Goal: Transaction & Acquisition: Purchase product/service

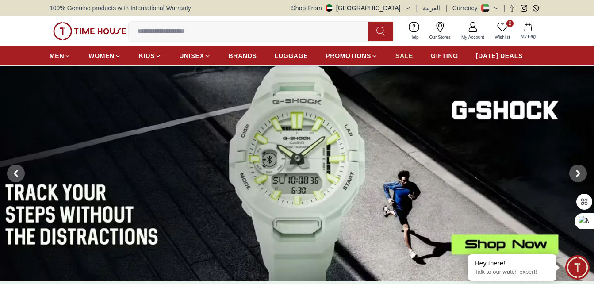
click at [404, 54] on span "SALE" at bounding box center [404, 55] width 18 height 9
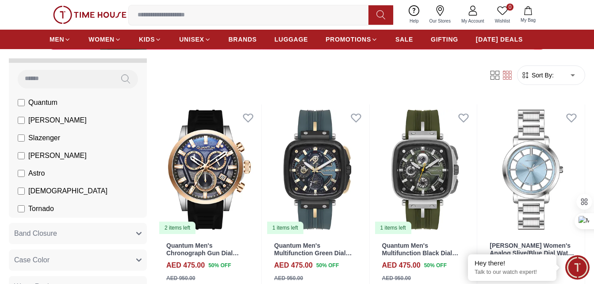
scroll to position [133, 0]
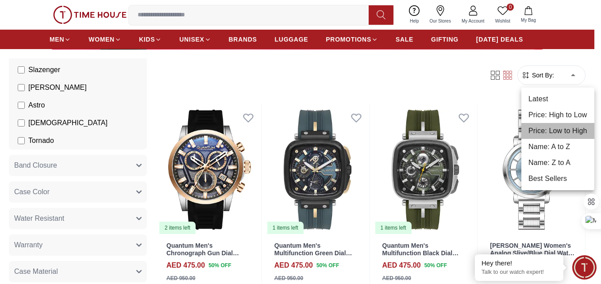
click at [547, 129] on li "Price: Low to High" at bounding box center [557, 131] width 73 height 16
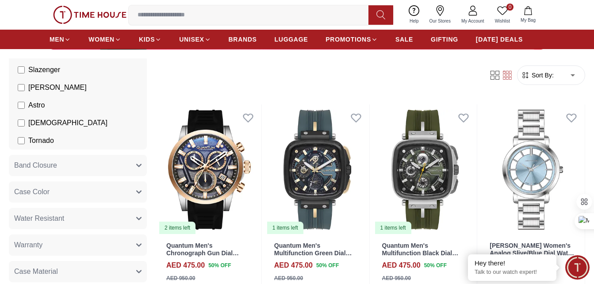
type input "*"
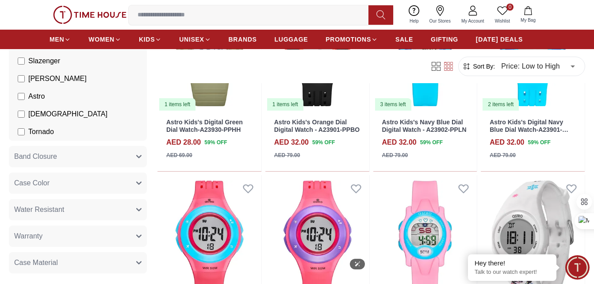
scroll to position [1017, 0]
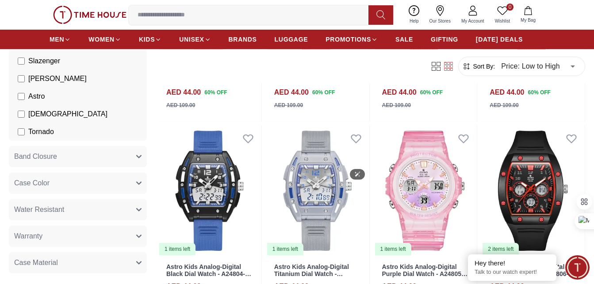
scroll to position [2167, 0]
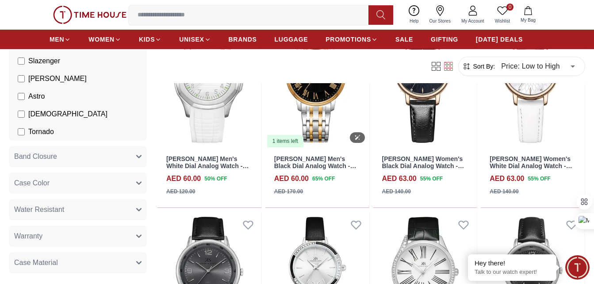
scroll to position [2921, 0]
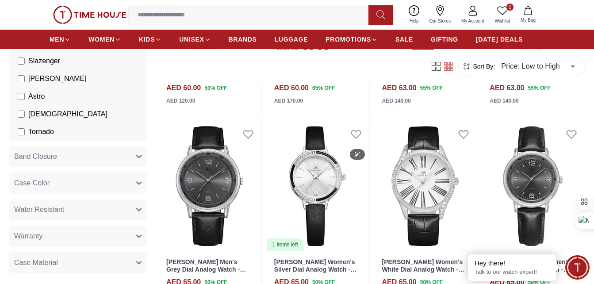
scroll to position [3184, 0]
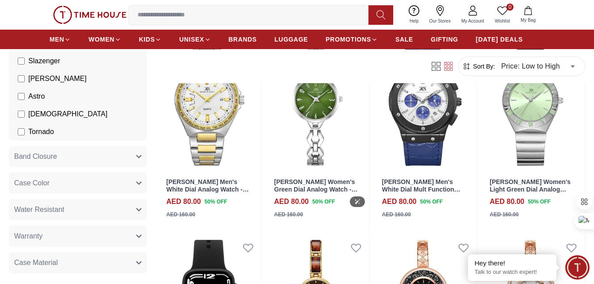
scroll to position [4909, 0]
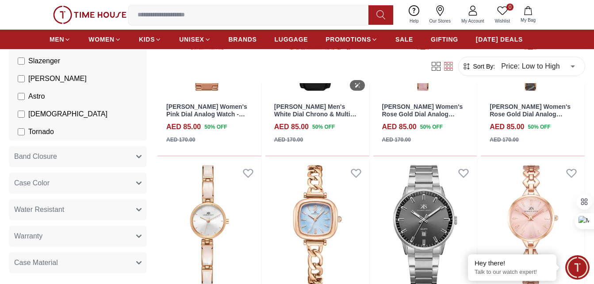
scroll to position [5866, 0]
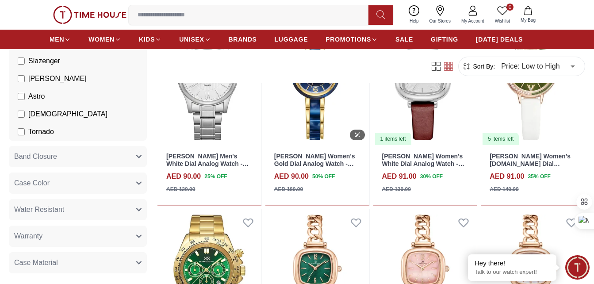
scroll to position [6823, 0]
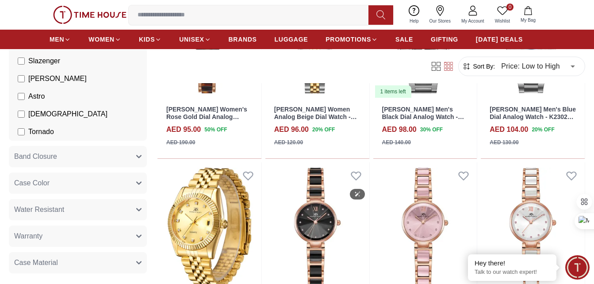
scroll to position [7871, 0]
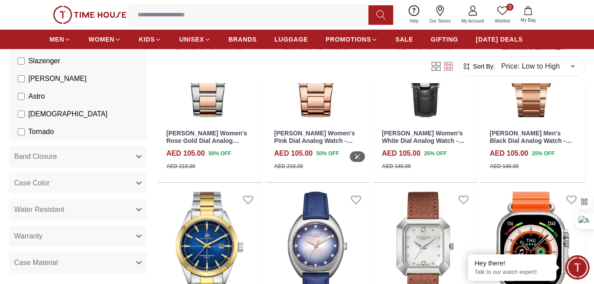
scroll to position [8314, 0]
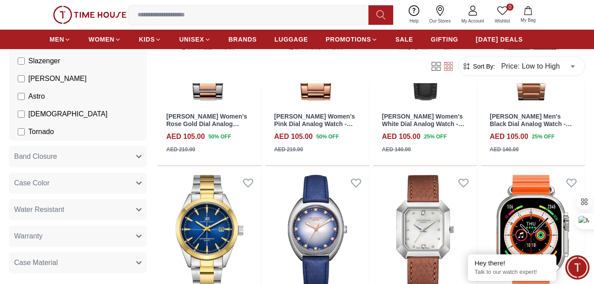
click at [342, 17] on input at bounding box center [252, 15] width 247 height 18
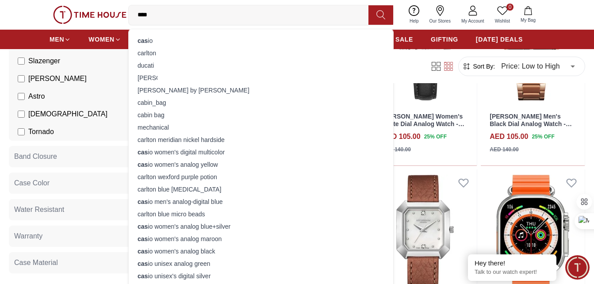
type input "*****"
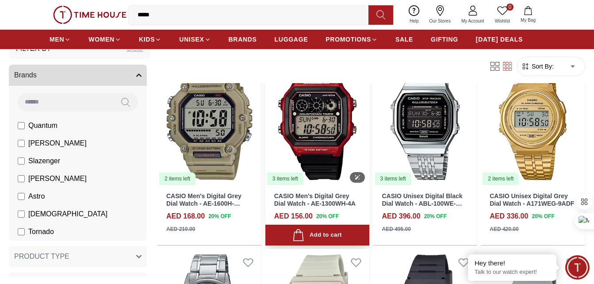
scroll to position [44, 0]
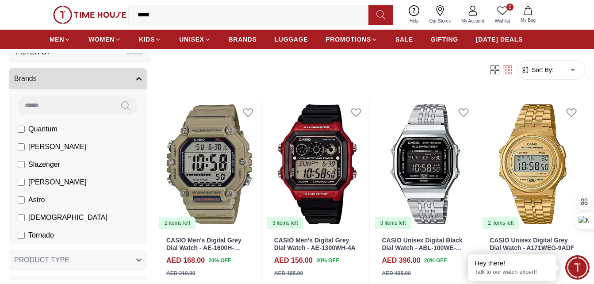
click at [541, 70] on span "Sort By:" at bounding box center [542, 69] width 24 height 9
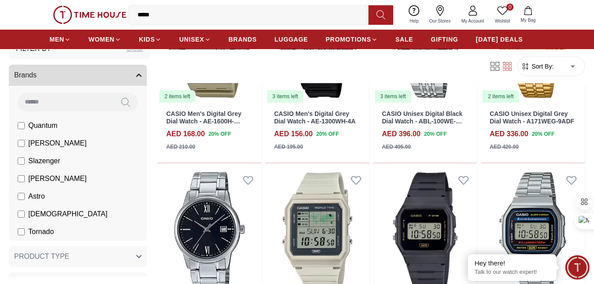
scroll to position [88, 0]
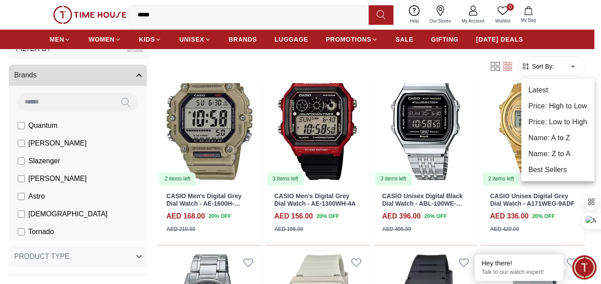
click at [563, 120] on li "Price: Low to High" at bounding box center [557, 122] width 73 height 16
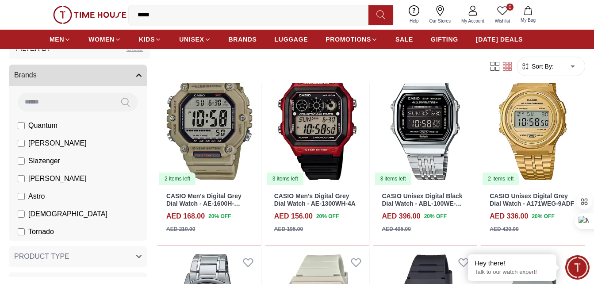
type input "*"
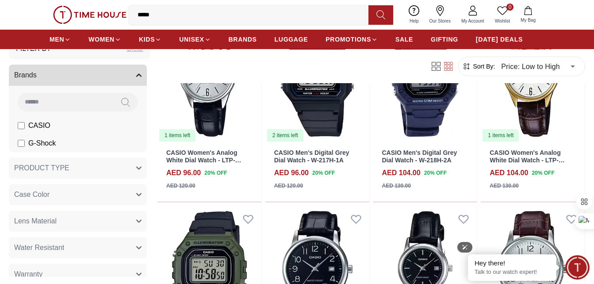
scroll to position [796, 0]
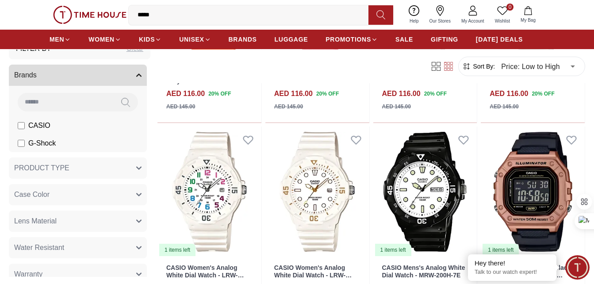
scroll to position [1898, 0]
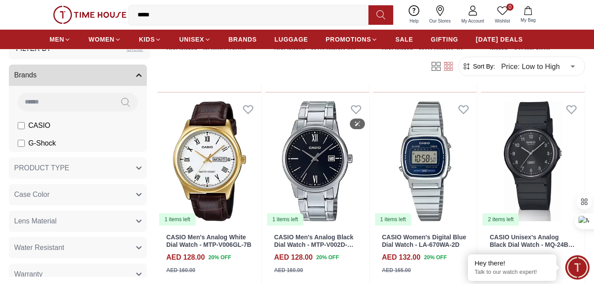
scroll to position [2571, 0]
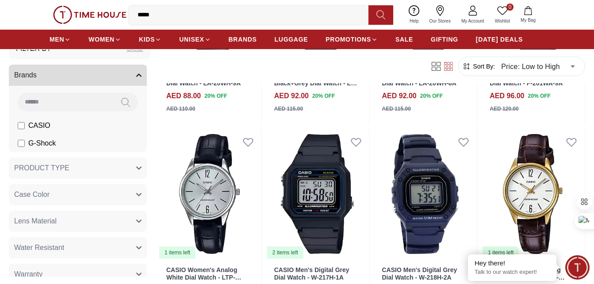
scroll to position [655, 0]
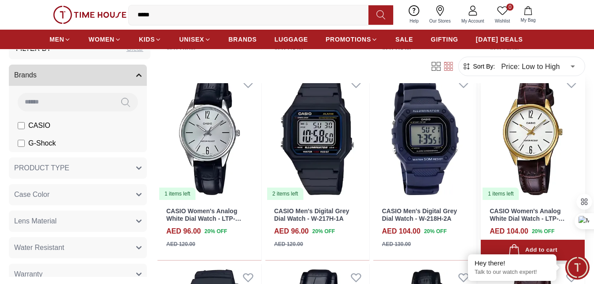
click at [528, 211] on link "CASIO Women's Analog White Dial Watch - LTP-V005GL-7B" at bounding box center [527, 218] width 75 height 22
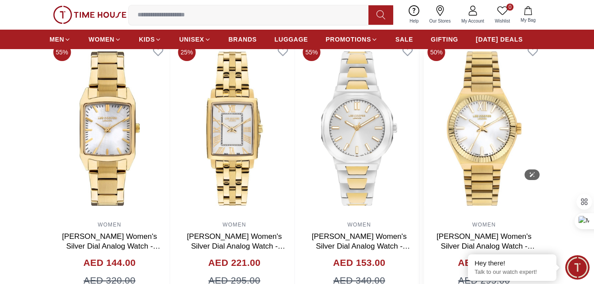
scroll to position [619, 0]
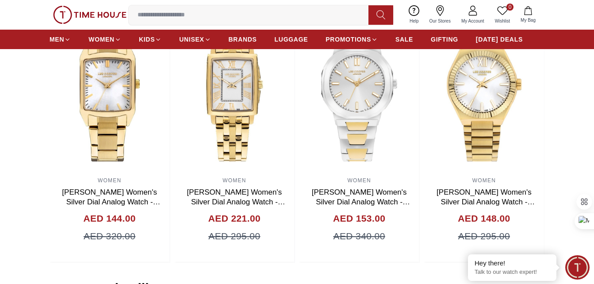
click at [275, 20] on input at bounding box center [252, 15] width 247 height 18
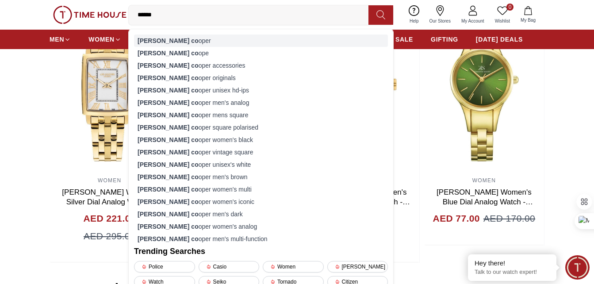
type input "******"
click at [179, 38] on div "[PERSON_NAME] co oper" at bounding box center [261, 40] width 254 height 12
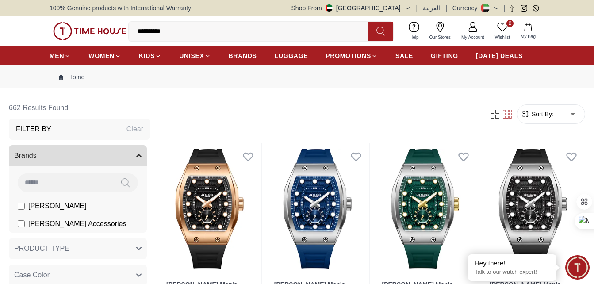
click at [543, 113] on span "Sort By:" at bounding box center [542, 114] width 24 height 9
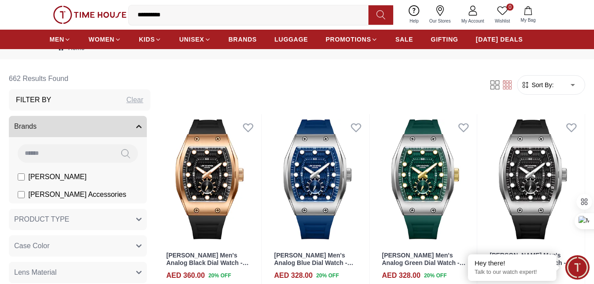
scroll to position [44, 0]
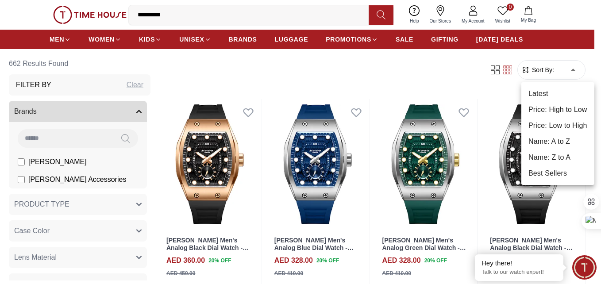
click at [562, 122] on li "Price: Low to High" at bounding box center [557, 126] width 73 height 16
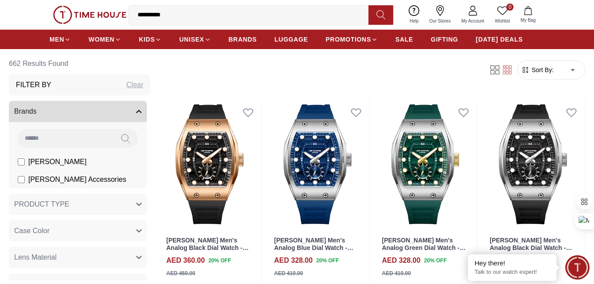
type input "*"
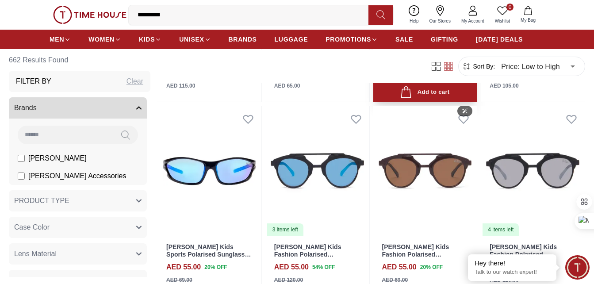
scroll to position [663, 0]
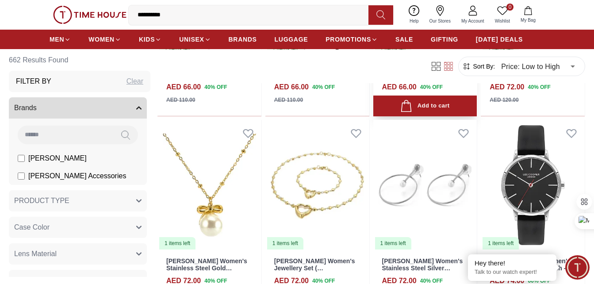
scroll to position [2742, 0]
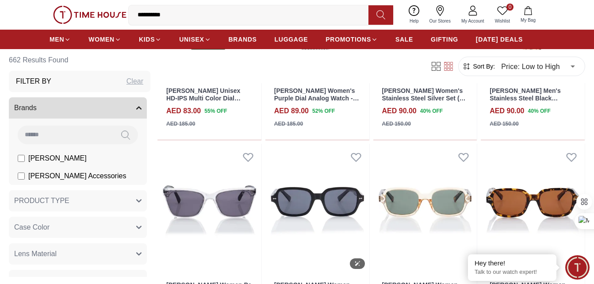
scroll to position [3228, 0]
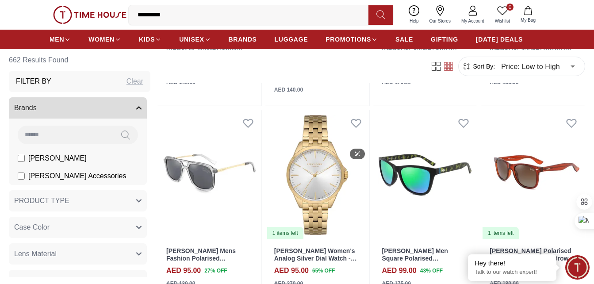
scroll to position [3803, 0]
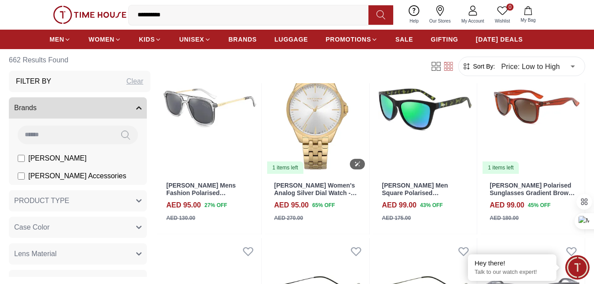
scroll to position [3759, 0]
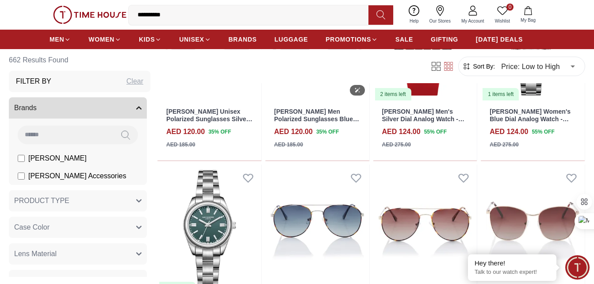
scroll to position [6683, 0]
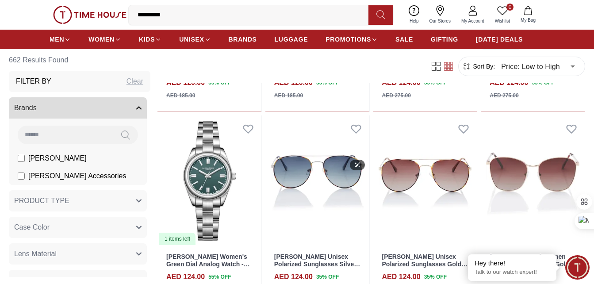
scroll to position [6811, 0]
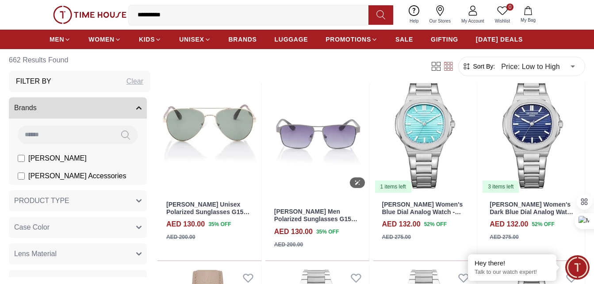
scroll to position [8137, 0]
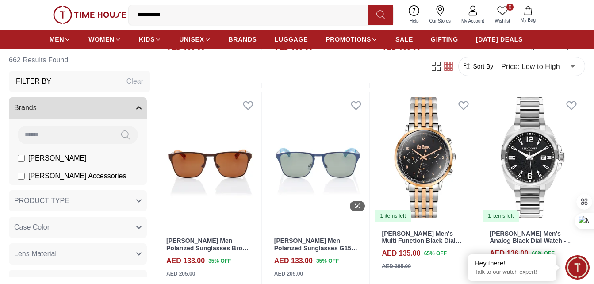
scroll to position [8757, 0]
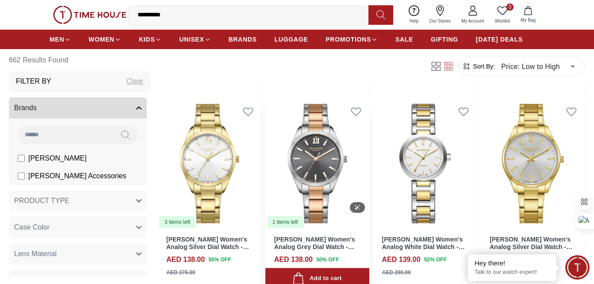
scroll to position [9331, 0]
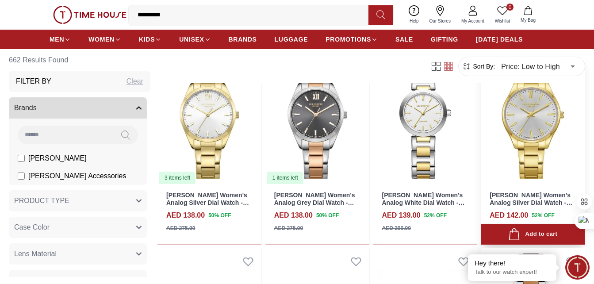
click at [532, 199] on link "[PERSON_NAME] Women's Analog Silver Dial Watch - LC08011.130" at bounding box center [531, 202] width 83 height 22
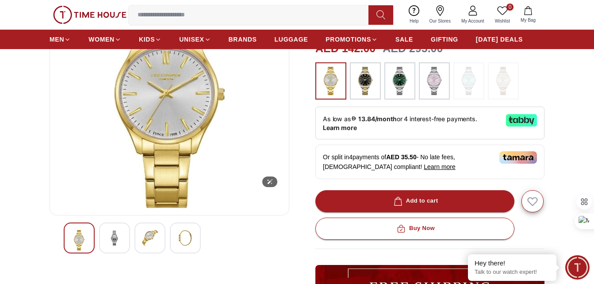
scroll to position [133, 0]
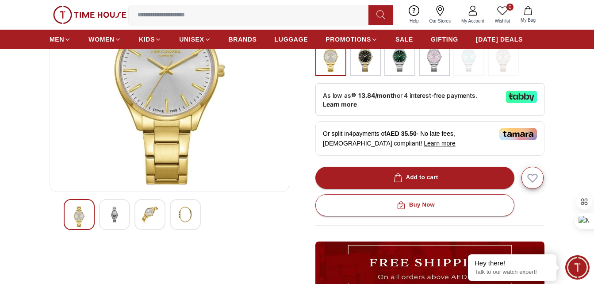
click at [158, 210] on div at bounding box center [149, 214] width 31 height 31
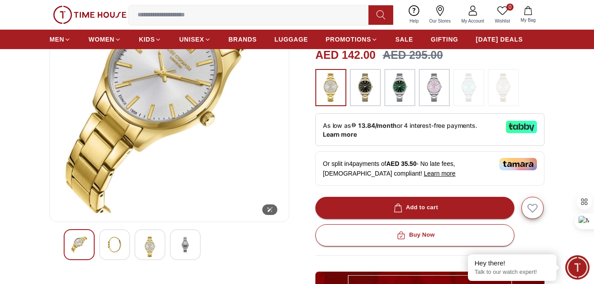
scroll to position [88, 0]
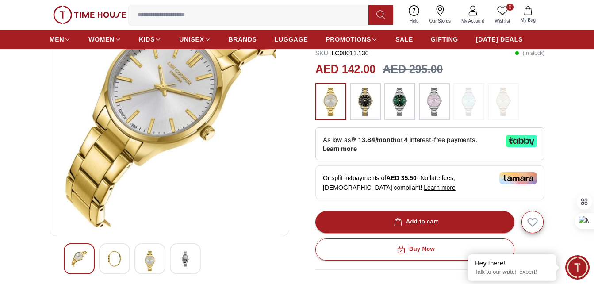
click at [182, 258] on img at bounding box center [185, 259] width 16 height 16
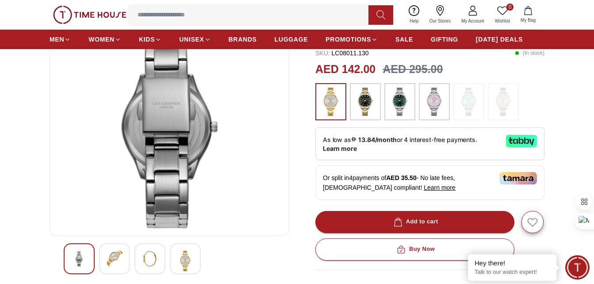
click at [368, 110] on img at bounding box center [365, 102] width 22 height 28
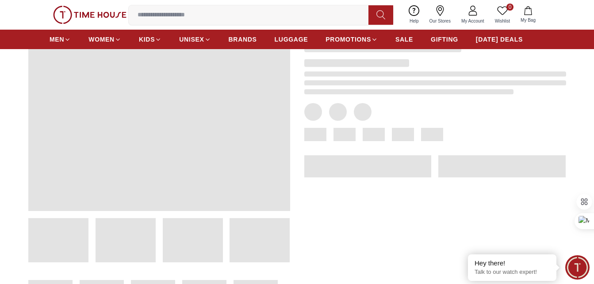
scroll to position [44, 0]
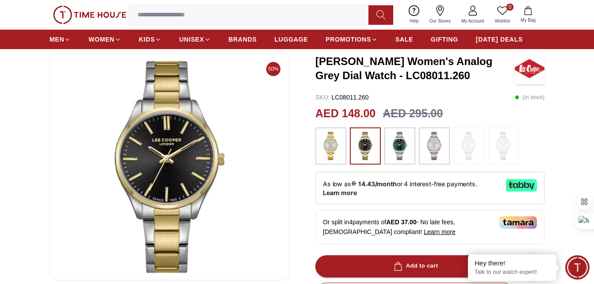
click at [333, 147] on img at bounding box center [331, 146] width 22 height 28
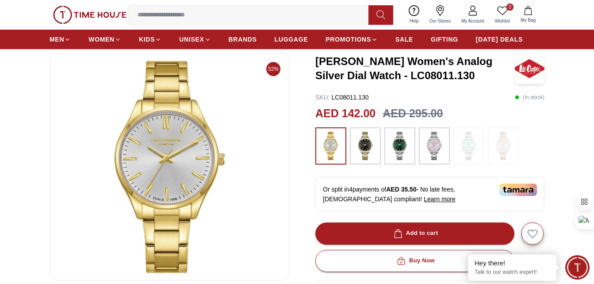
click at [425, 40] on ul "MEN WOMEN KIDS UNISEX BRANDS LUGGAGE PROMOTIONS SALE GIFTING [DATE] DEALS" at bounding box center [286, 39] width 473 height 16
click at [439, 39] on span "GIFTING" at bounding box center [444, 39] width 27 height 9
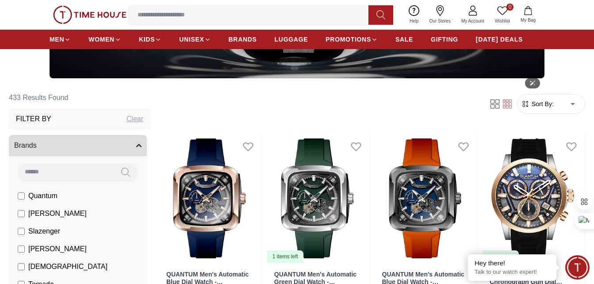
scroll to position [177, 0]
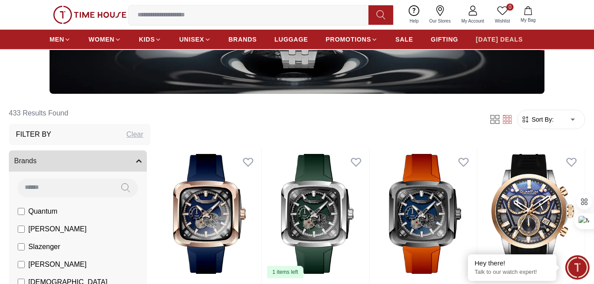
click at [517, 41] on span "[DATE] DEALS" at bounding box center [499, 39] width 47 height 9
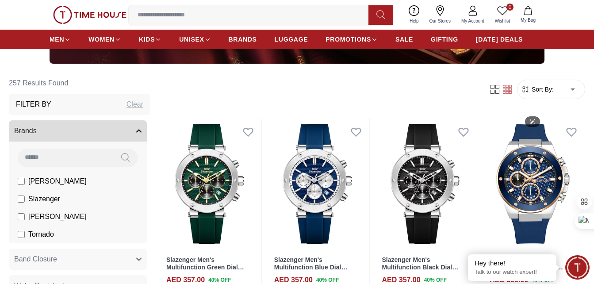
scroll to position [265, 0]
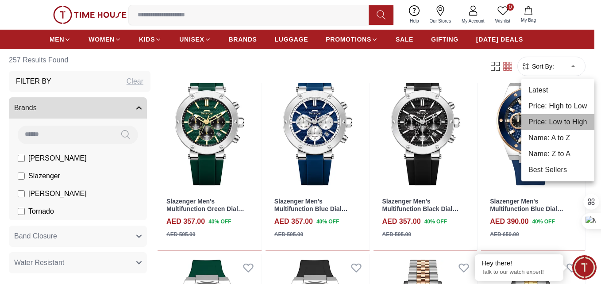
click at [553, 122] on li "Price: Low to High" at bounding box center [557, 122] width 73 height 16
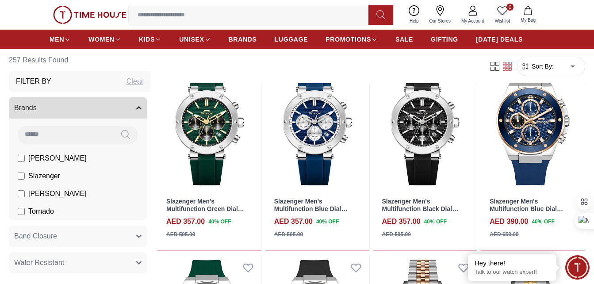
type input "*"
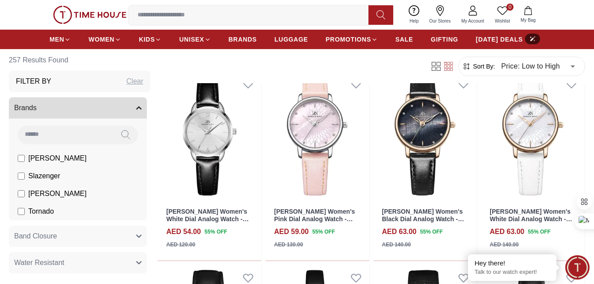
scroll to position [265, 0]
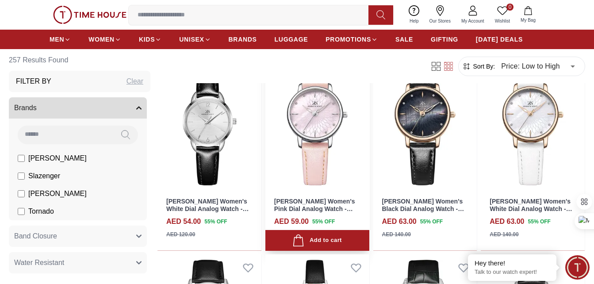
click at [340, 203] on link "[PERSON_NAME] Women's Pink Dial Analog Watch - K22524-SLPMP" at bounding box center [314, 209] width 81 height 22
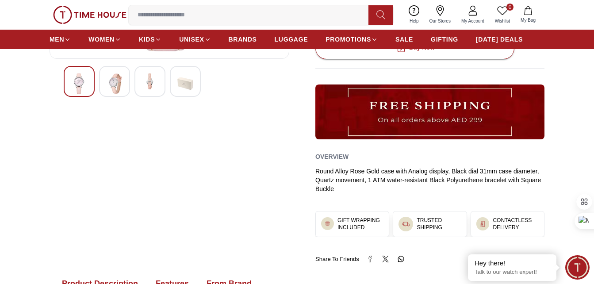
scroll to position [265, 0]
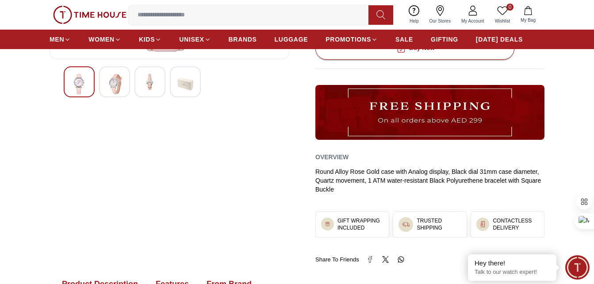
click at [187, 87] on img at bounding box center [185, 84] width 16 height 20
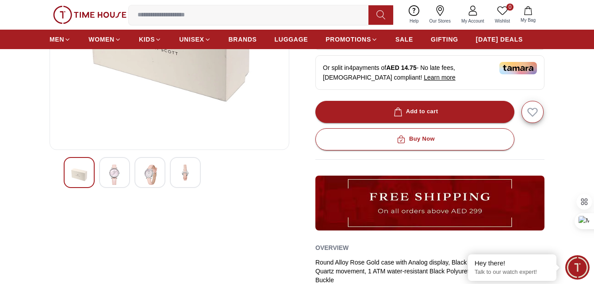
scroll to position [177, 0]
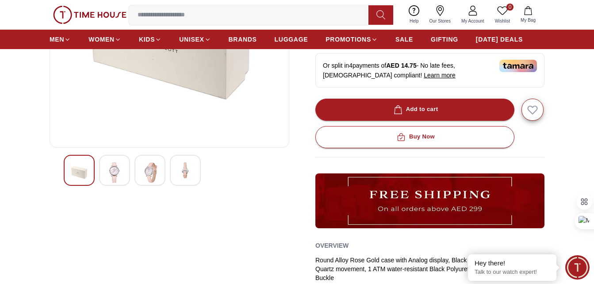
click at [195, 166] on div at bounding box center [185, 170] width 31 height 31
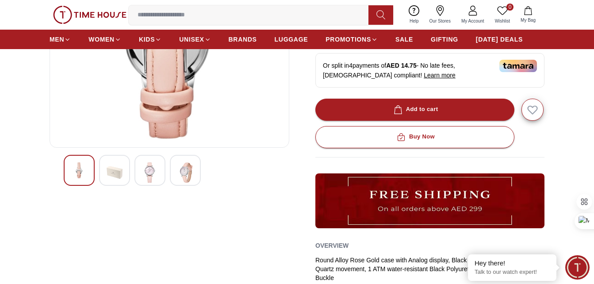
click at [165, 173] on div at bounding box center [149, 170] width 31 height 31
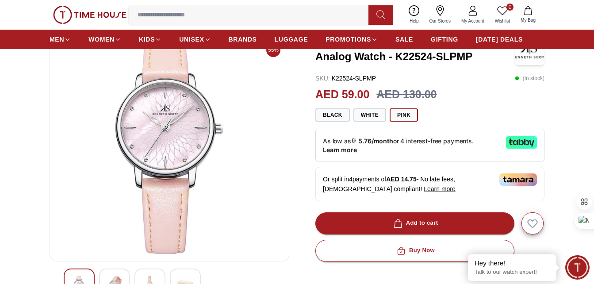
scroll to position [0, 0]
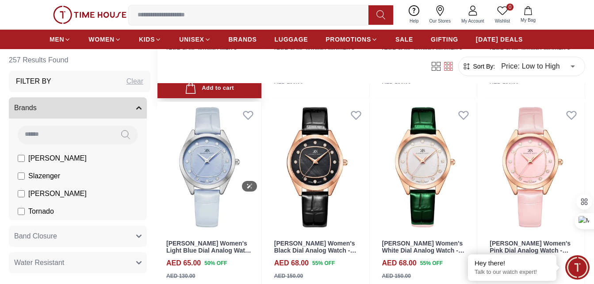
scroll to position [663, 0]
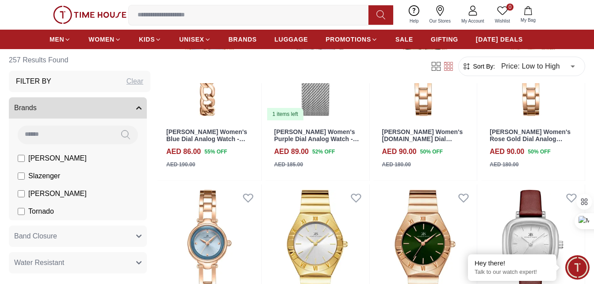
scroll to position [2028, 0]
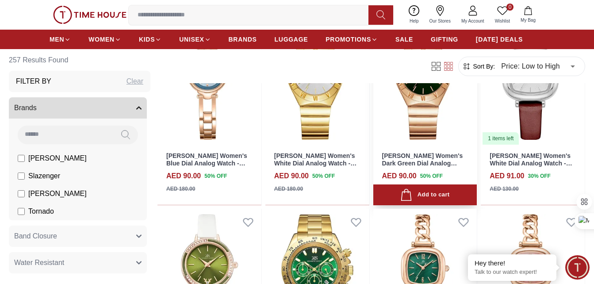
scroll to position [1990, 0]
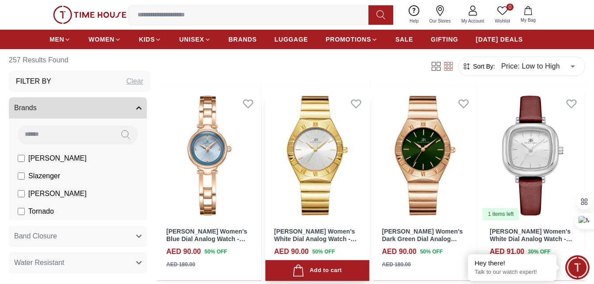
click at [312, 235] on link "[PERSON_NAME] Women's White Dial Analog Watch - K24506-GBGW" at bounding box center [315, 239] width 82 height 22
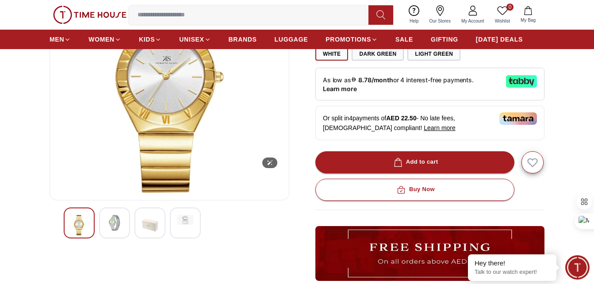
scroll to position [221, 0]
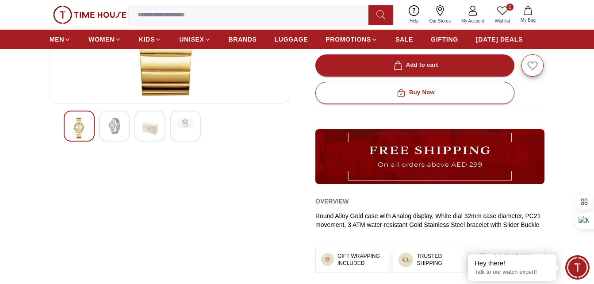
click at [156, 131] on img at bounding box center [150, 128] width 16 height 20
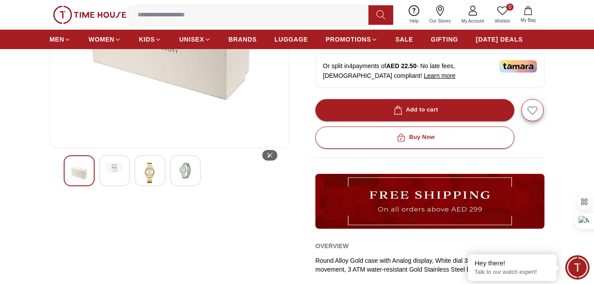
scroll to position [177, 0]
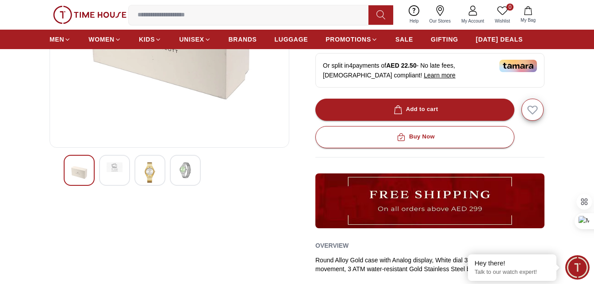
click at [184, 172] on img at bounding box center [185, 170] width 16 height 16
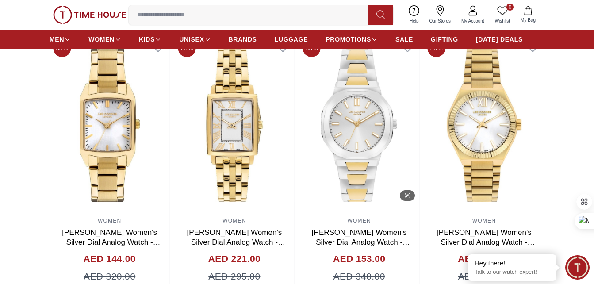
scroll to position [633, 0]
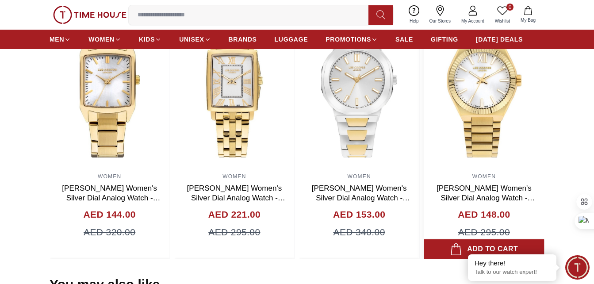
click at [481, 191] on link "[PERSON_NAME] Women's Silver Dial Analog Watch - LC07970.120" at bounding box center [485, 198] width 98 height 28
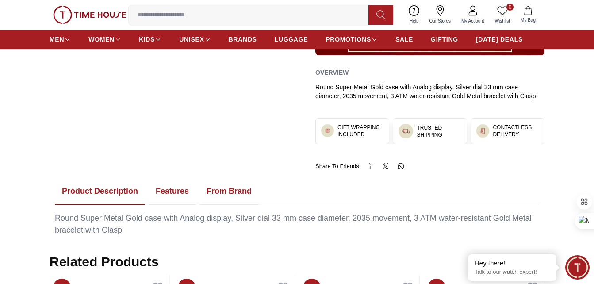
scroll to position [398, 0]
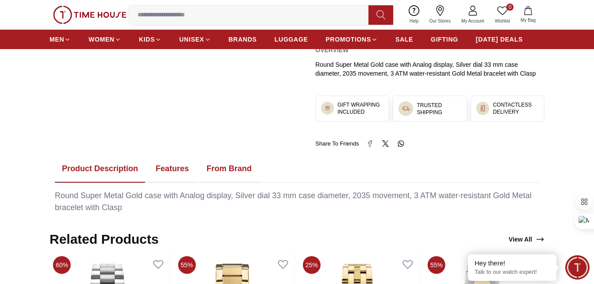
click at [181, 165] on button "Features" at bounding box center [172, 168] width 47 height 27
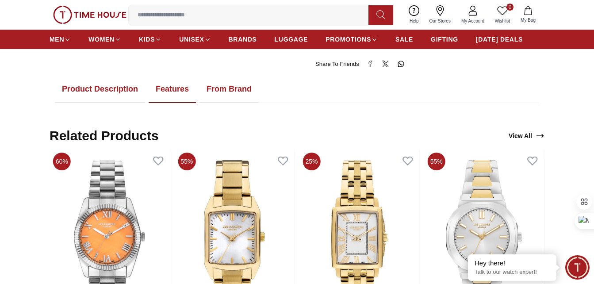
scroll to position [486, 0]
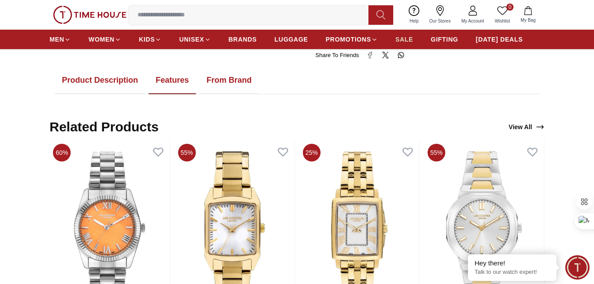
click at [409, 41] on span "SALE" at bounding box center [404, 39] width 18 height 9
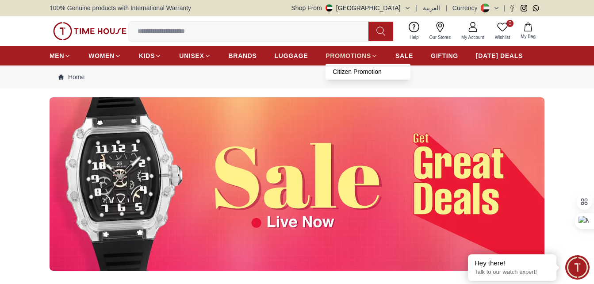
click at [366, 56] on span "PROMOTIONS" at bounding box center [348, 55] width 46 height 9
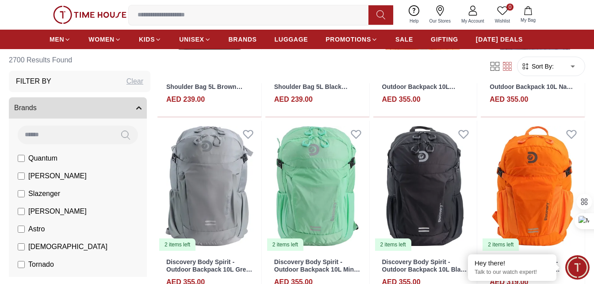
scroll to position [945, 0]
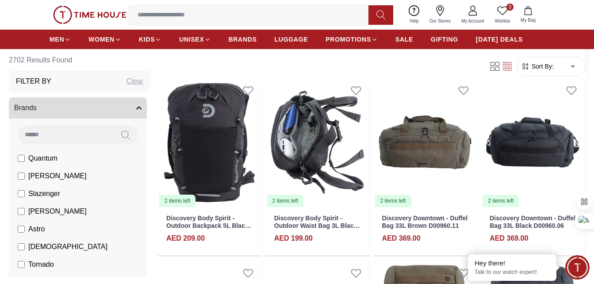
scroll to position [1345, 0]
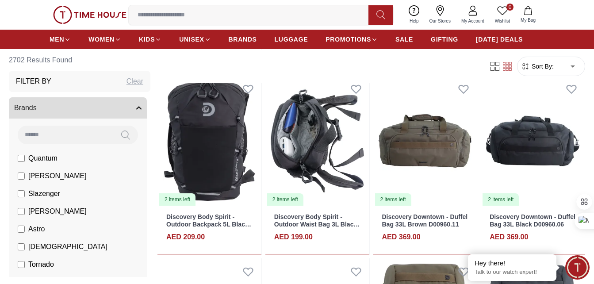
click at [69, 214] on span "[PERSON_NAME]" at bounding box center [57, 211] width 58 height 11
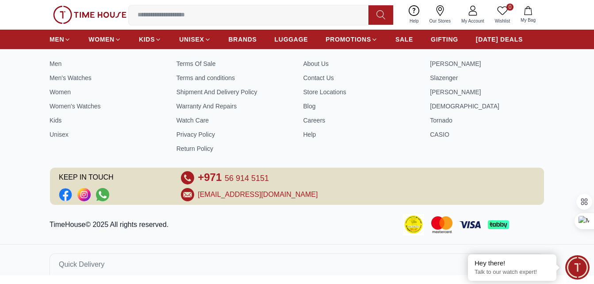
scroll to position [379, 0]
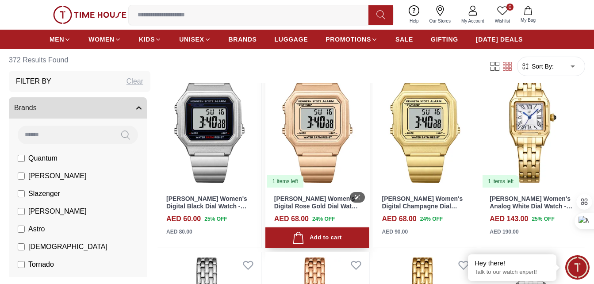
scroll to position [88, 0]
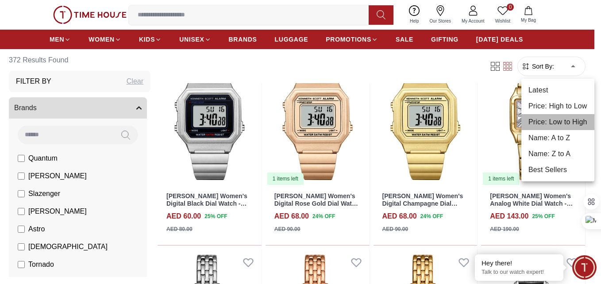
click at [548, 118] on li "Price: Low to High" at bounding box center [557, 122] width 73 height 16
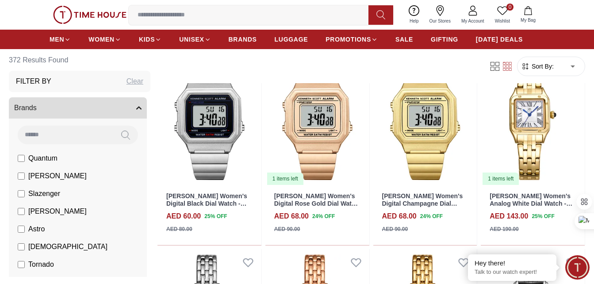
type input "*"
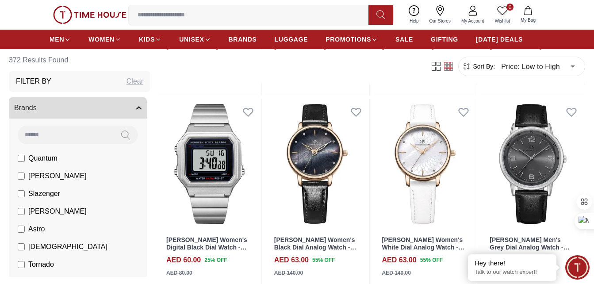
scroll to position [674, 0]
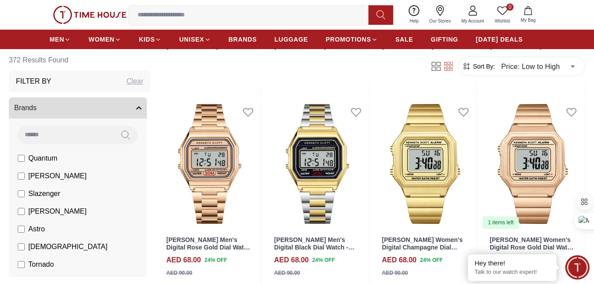
scroll to position [1423, 0]
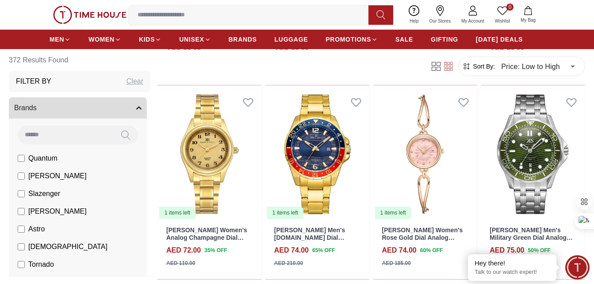
scroll to position [2199, 0]
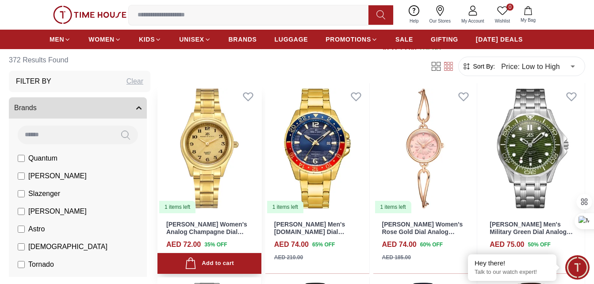
click at [206, 231] on link "[PERSON_NAME] Women's Analog Champagne Dial Watch - K23552-GBGC" at bounding box center [206, 232] width 81 height 22
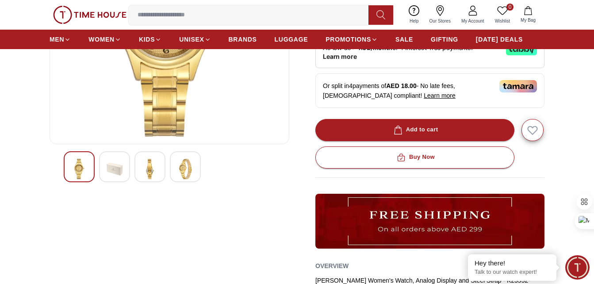
scroll to position [178, 0]
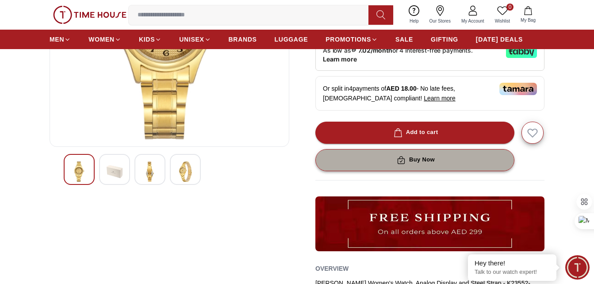
click at [484, 161] on button "Buy Now" at bounding box center [414, 160] width 199 height 22
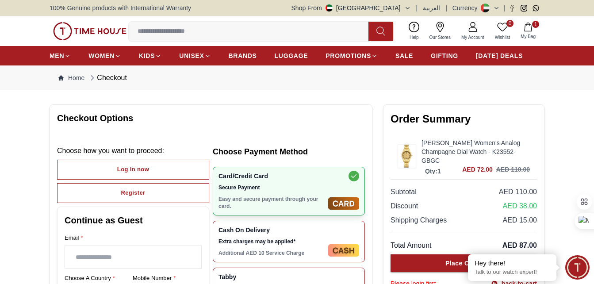
click at [441, 25] on icon at bounding box center [440, 25] width 4 height 4
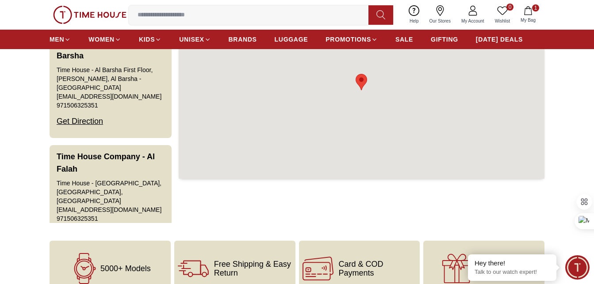
scroll to position [76, 0]
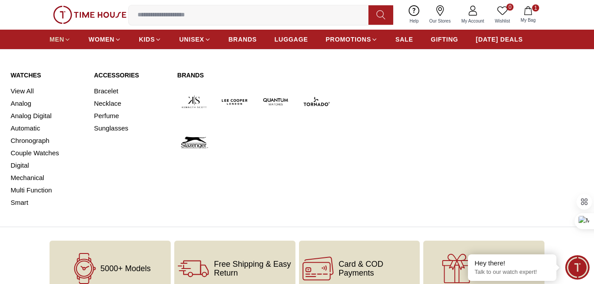
click at [54, 43] on span "MEN" at bounding box center [57, 39] width 15 height 9
